Goal: Navigation & Orientation: Find specific page/section

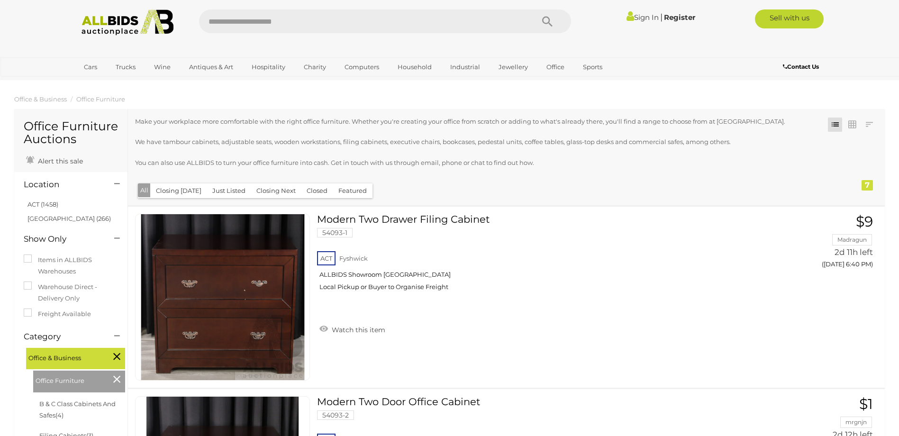
click at [0, 0] on link "Bulk / Pallet Lots" at bounding box center [0, 0] width 0 height 0
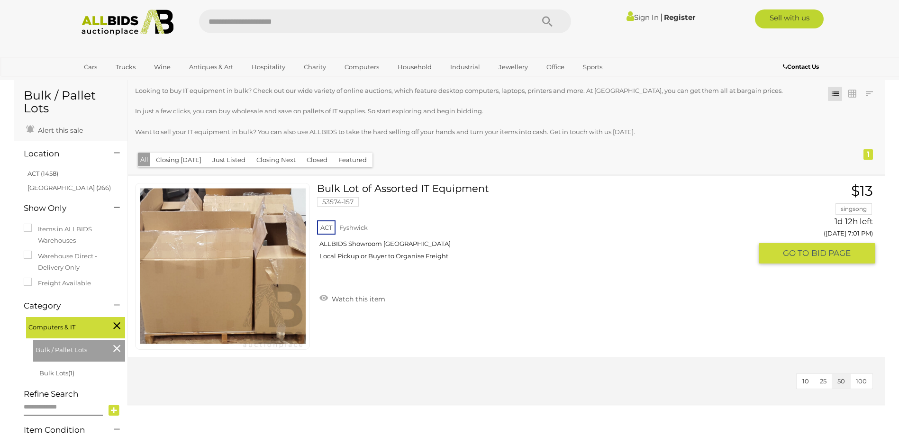
scroll to position [47, 0]
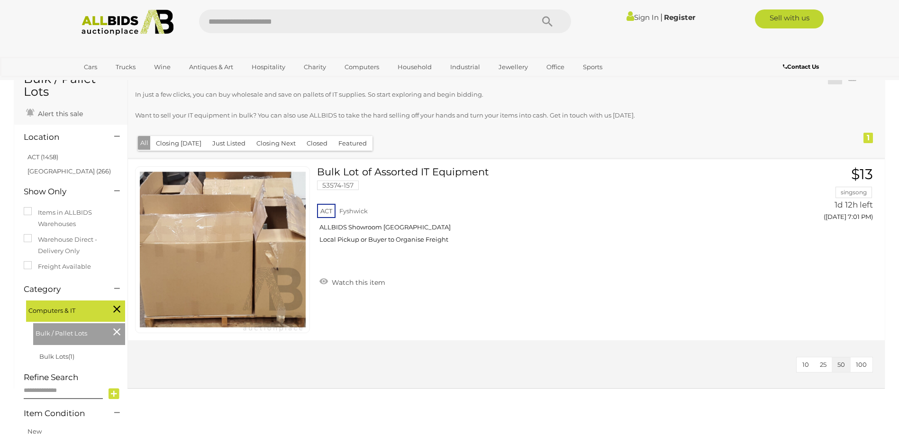
click at [0, 0] on link "Domestic Heaters & Coolers" at bounding box center [0, 0] width 0 height 0
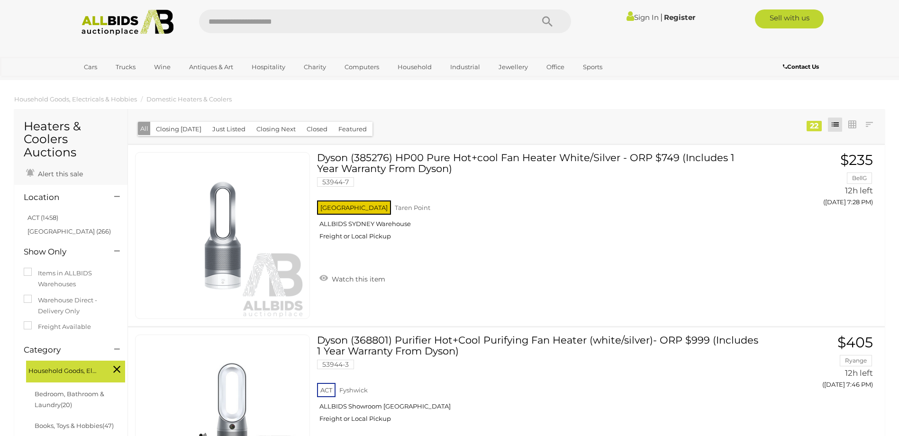
click at [0, 0] on link "Unique & Classic Cars" at bounding box center [0, 0] width 0 height 0
click at [0, 0] on link "View All Office Auctions" at bounding box center [0, 0] width 0 height 0
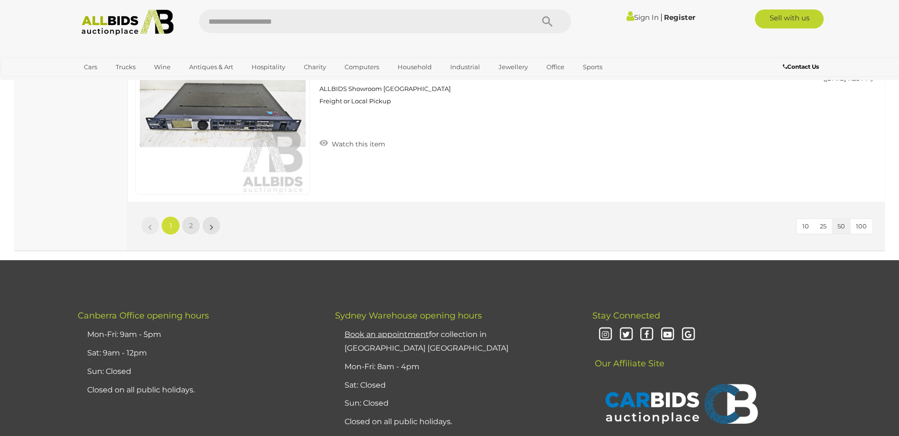
scroll to position [9151, 0]
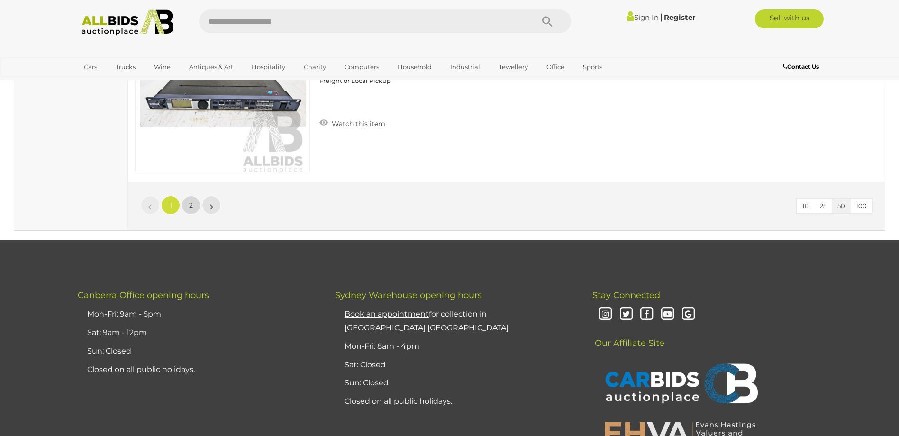
click at [186, 210] on link "2" at bounding box center [191, 205] width 19 height 19
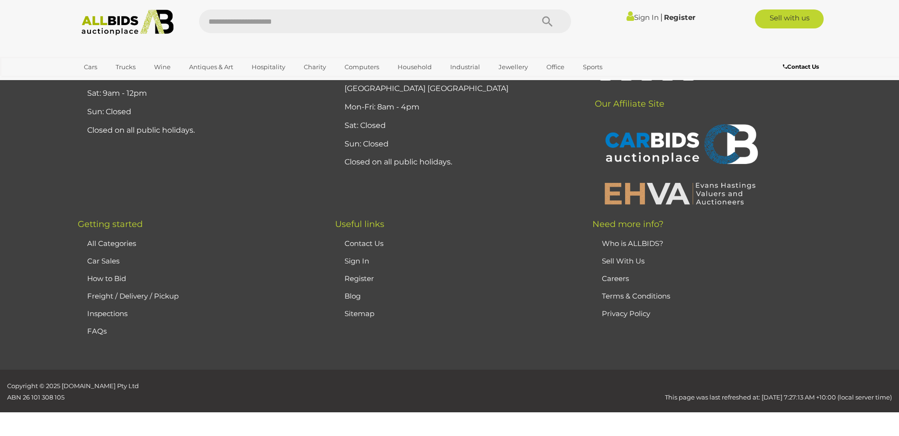
scroll to position [110, 0]
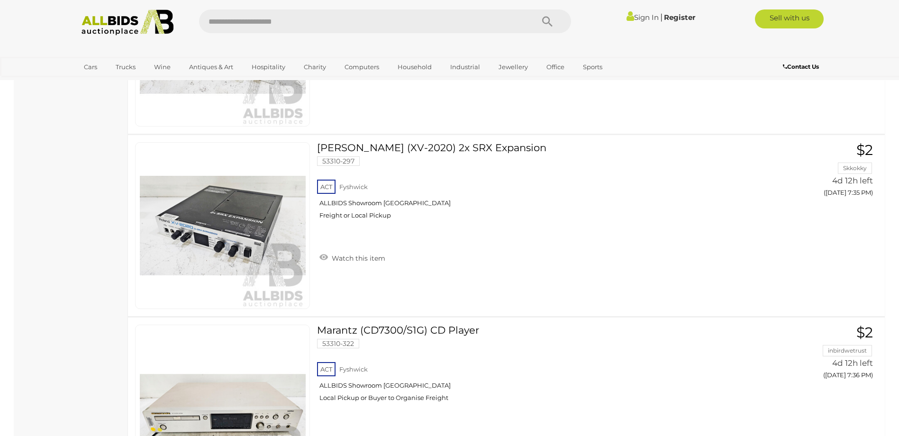
scroll to position [792, 0]
